Goal: Find specific page/section: Find specific page/section

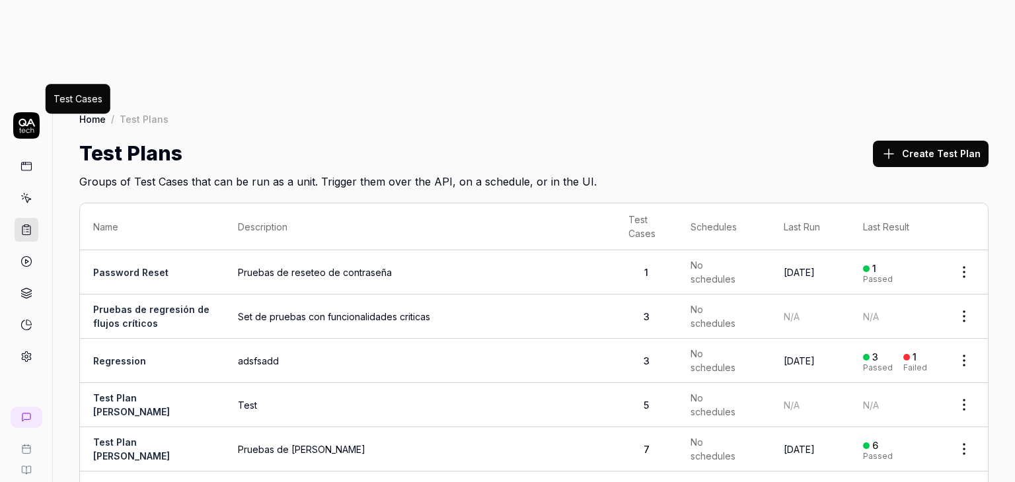
click at [24, 192] on icon at bounding box center [26, 198] width 12 height 12
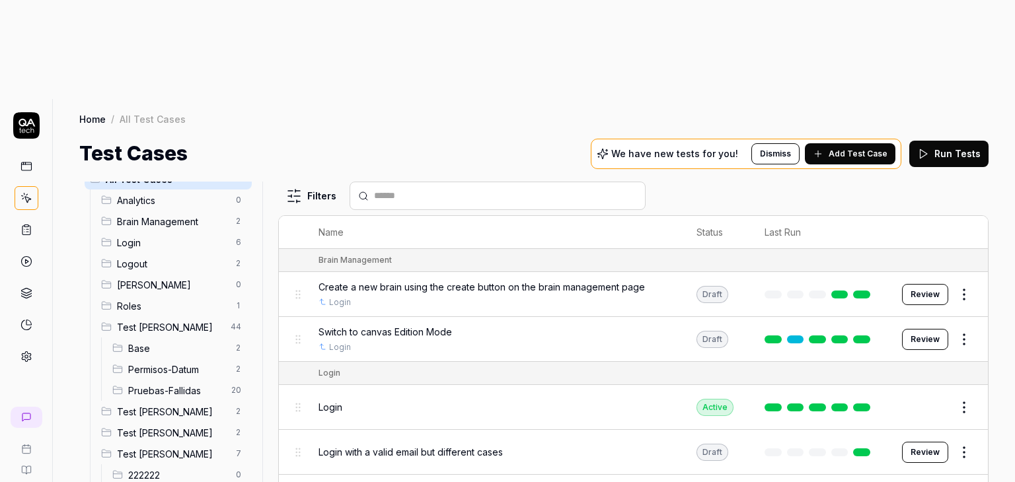
scroll to position [28, 0]
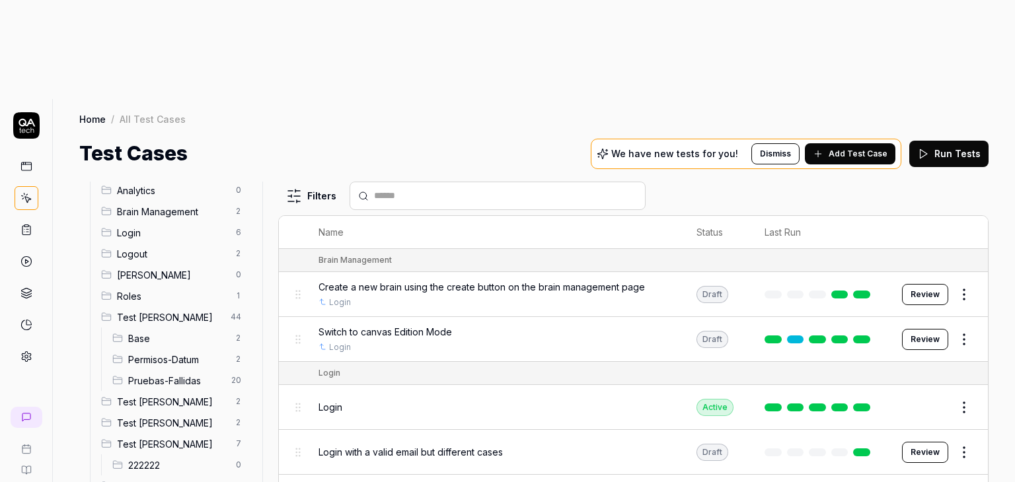
click at [173, 395] on span "Test [PERSON_NAME]" at bounding box center [172, 402] width 111 height 14
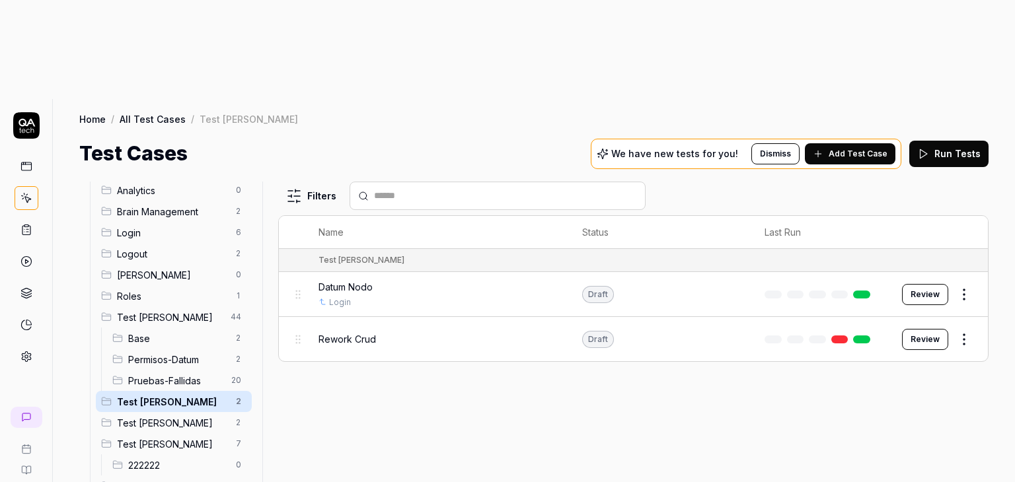
click at [399, 293] on div "Filters Name Status Last Run Test [PERSON_NAME] Datum Nodo Login Draft Review R…" at bounding box center [633, 382] width 710 height 400
click at [444, 325] on div "Rework Crud" at bounding box center [437, 339] width 237 height 28
